Goal: Task Accomplishment & Management: Use online tool/utility

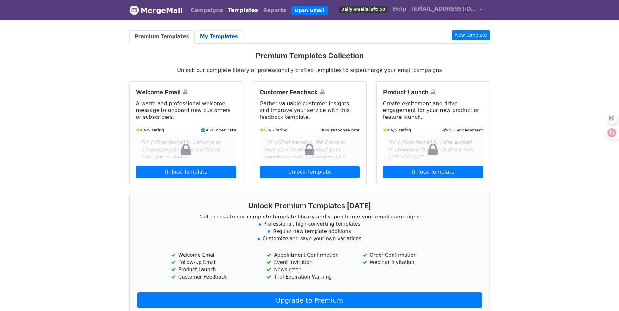
click at [217, 33] on link "My Templates" at bounding box center [219, 36] width 49 height 13
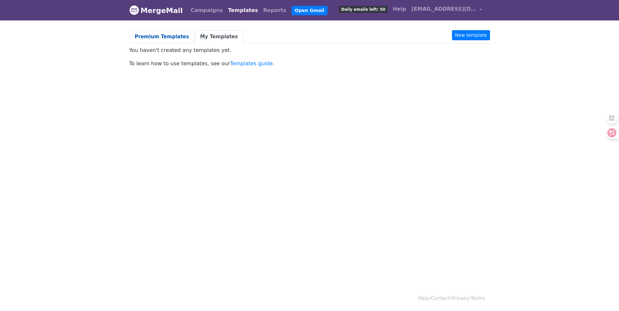
click at [170, 32] on link "Premium Templates" at bounding box center [161, 36] width 65 height 13
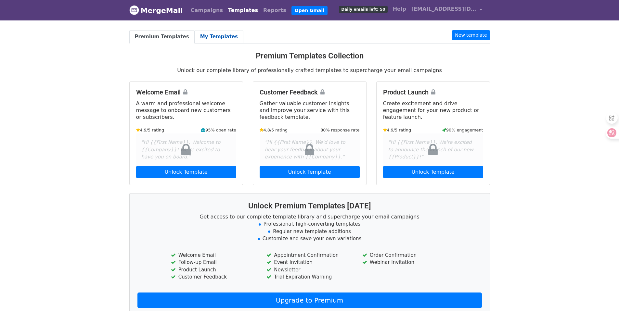
click at [214, 36] on link "My Templates" at bounding box center [219, 36] width 49 height 13
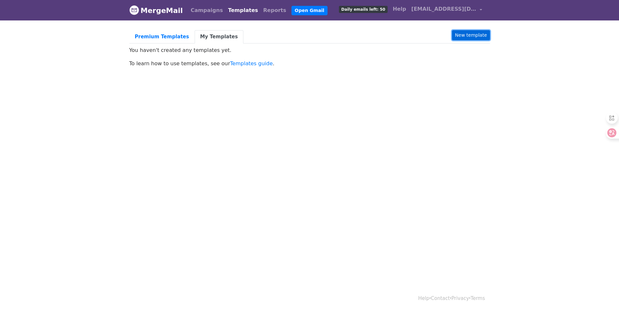
click at [480, 38] on link "New template" at bounding box center [471, 35] width 38 height 10
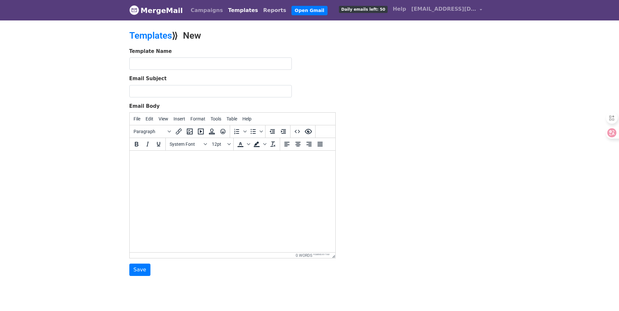
click at [260, 11] on link "Reports" at bounding box center [274, 10] width 28 height 13
